Goal: Task Accomplishment & Management: Use online tool/utility

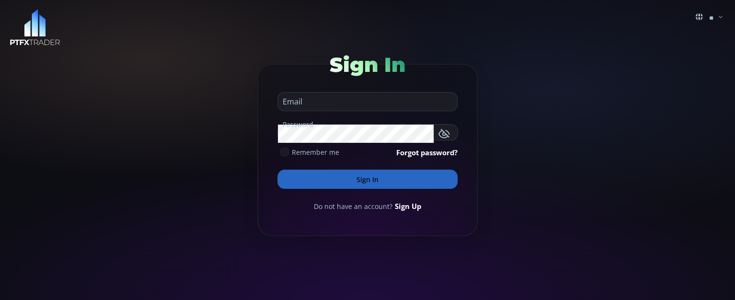
click at [366, 104] on input "email" at bounding box center [365, 102] width 174 height 18
type input "**********"
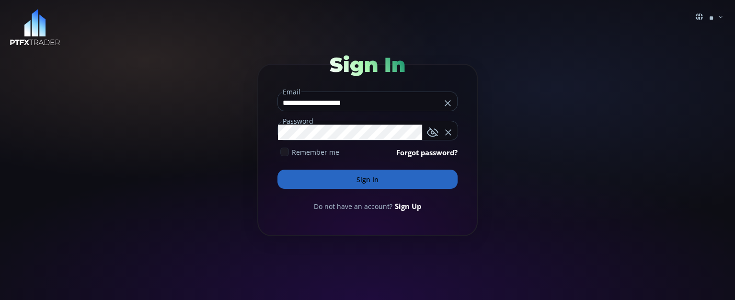
click at [278, 170] on button "Sign In" at bounding box center [368, 179] width 180 height 19
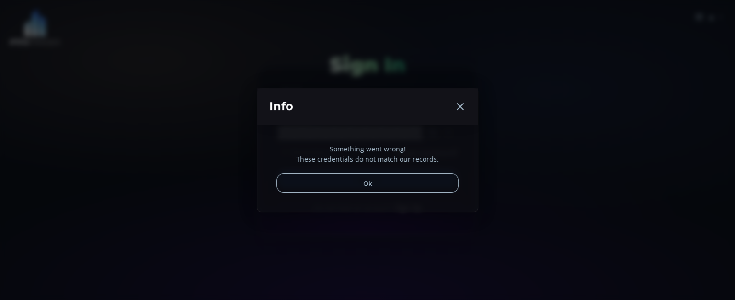
click at [374, 185] on button "Ok" at bounding box center [368, 182] width 182 height 19
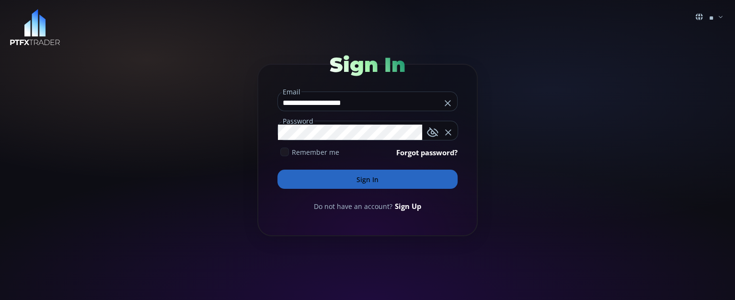
click at [278, 170] on button "Sign In" at bounding box center [368, 179] width 180 height 19
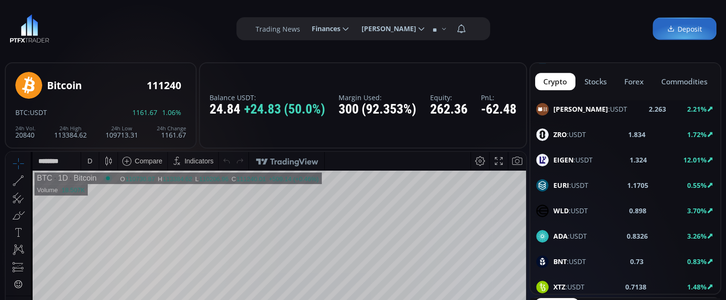
scroll to position [639, 0]
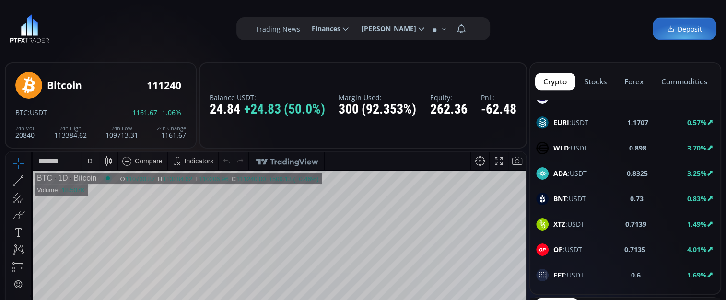
click at [568, 244] on span "OP :USDT" at bounding box center [567, 249] width 29 height 10
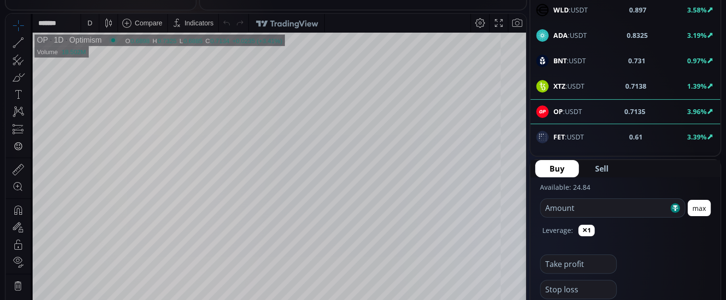
scroll to position [127, 0]
